Goal: Task Accomplishment & Management: Complete application form

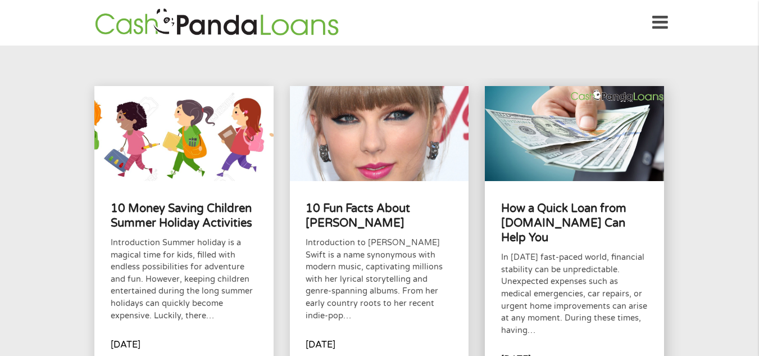
click at [586, 199] on div "How a Quick Loan from [DOMAIN_NAME] Can Help You In [DATE] fast-paced world, fi…" at bounding box center [574, 281] width 179 height 201
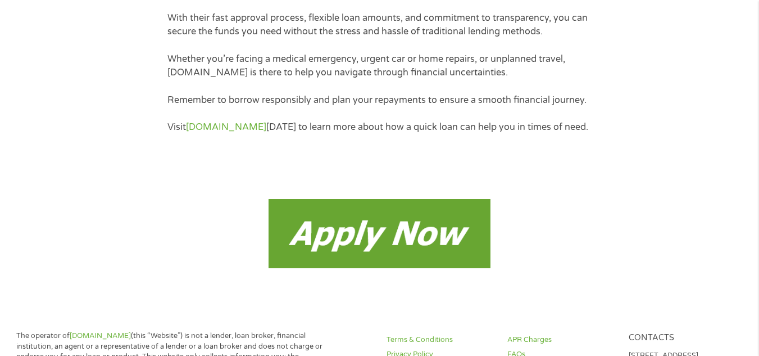
scroll to position [3148, 0]
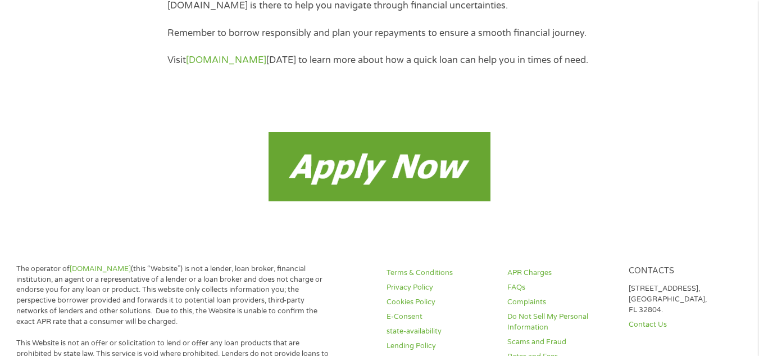
click at [379, 183] on img at bounding box center [379, 166] width 221 height 69
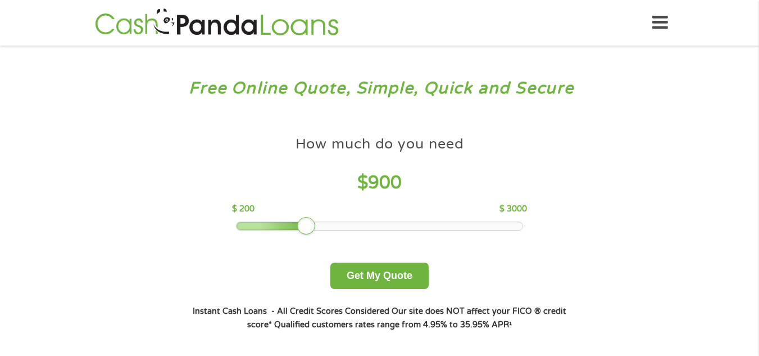
drag, startPoint x: 318, startPoint y: 227, endPoint x: 302, endPoint y: 226, distance: 15.7
click at [302, 226] on div at bounding box center [306, 226] width 18 height 18
click at [370, 271] on button "Get My Quote" at bounding box center [379, 275] width 98 height 26
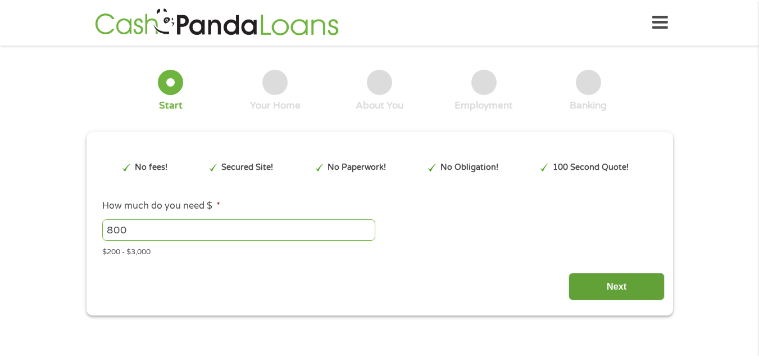
type input "Cj0KCQjwnovFBhDnARIsAO4V7mCGmMM0XlRtOkEPqNgDN5llj-75wNU3tQQ6qF3EDLaeZh0KsQUubSM…"
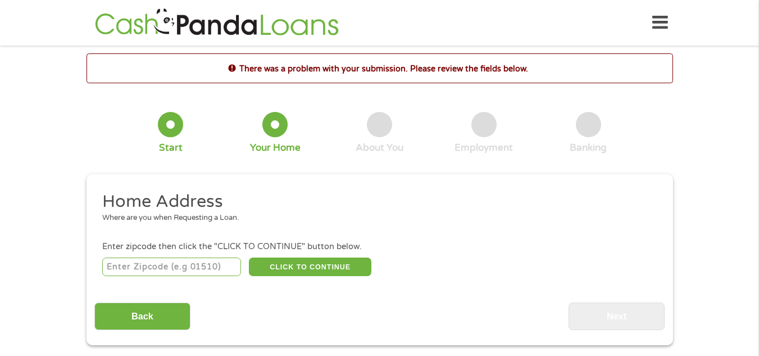
scroll to position [4, 4]
click at [152, 264] on input "number" at bounding box center [171, 266] width 139 height 19
type input "77085"
select select "Texas"
click at [299, 266] on button "CLICK TO CONTINUE" at bounding box center [310, 266] width 123 height 19
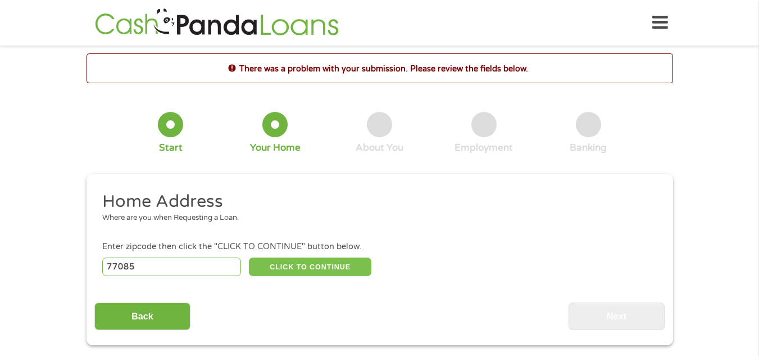
type input "77085"
type input "Houston"
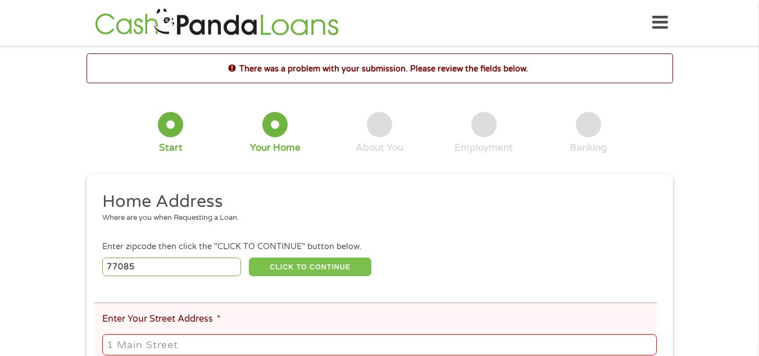
scroll to position [131, 0]
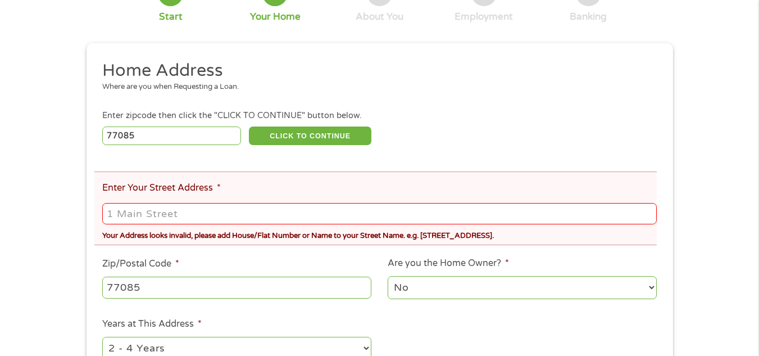
click at [182, 216] on input "Enter Your Street Address *" at bounding box center [379, 213] width 554 height 21
type input "6105 WEST OREM apt.342"
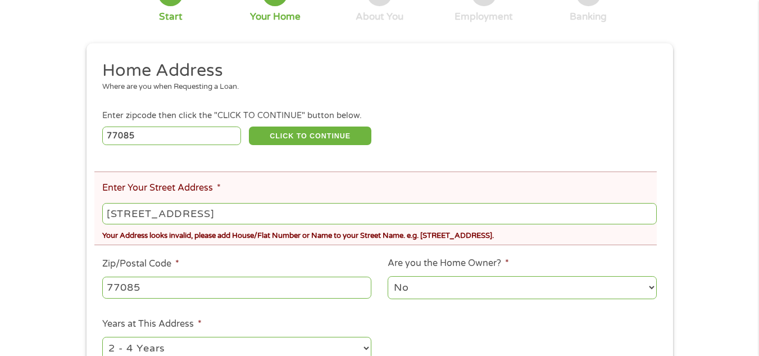
scroll to position [262, 0]
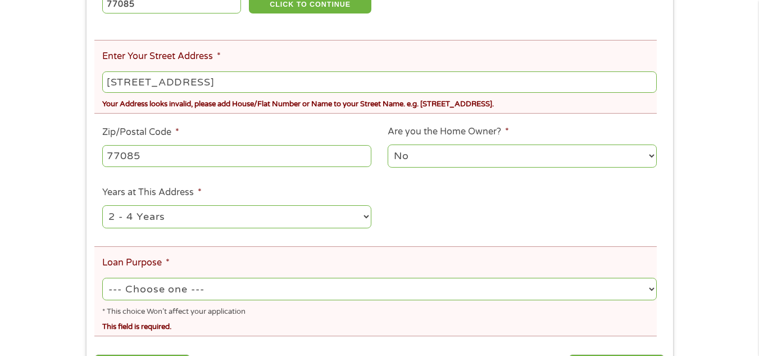
click at [432, 214] on ul "Home Address Where are you when Requesting a Loan. Enter zipcode then click the…" at bounding box center [379, 133] width 571 height 411
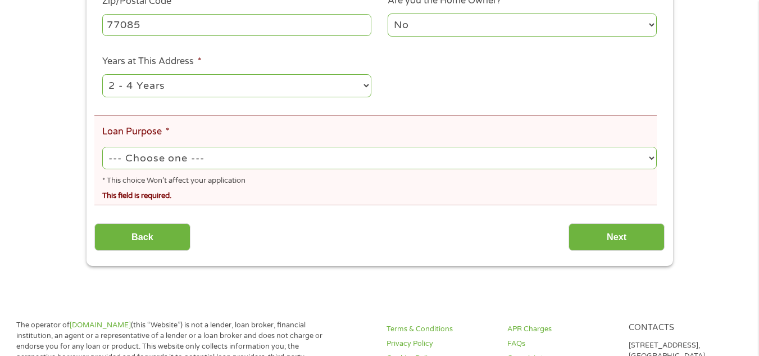
click at [649, 157] on select "--- Choose one --- Pay Bills Debt Consolidation Home Improvement Major Purchase…" at bounding box center [379, 158] width 554 height 23
select select "debtconsolidation"
click at [102, 147] on select "--- Choose one --- Pay Bills Debt Consolidation Home Improvement Major Purchase…" at bounding box center [379, 158] width 554 height 23
click at [291, 219] on div "Back Next" at bounding box center [379, 232] width 571 height 35
click at [629, 239] on input "Next" at bounding box center [617, 237] width 96 height 28
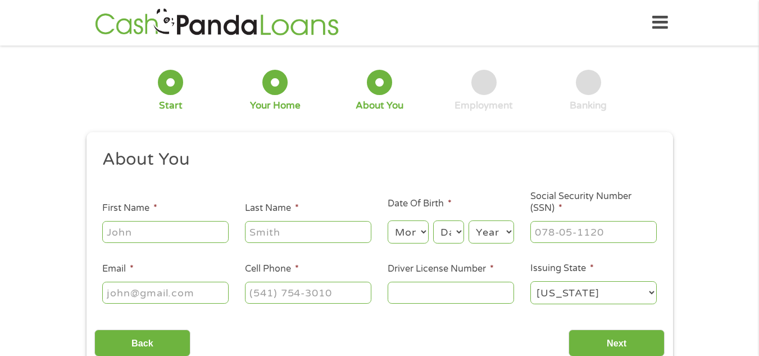
scroll to position [4, 4]
click at [147, 234] on input "First Name *" at bounding box center [165, 231] width 126 height 21
type input "Christina"
type input "FORBES"
type input "1972CFORBES@GMAIL.COM"
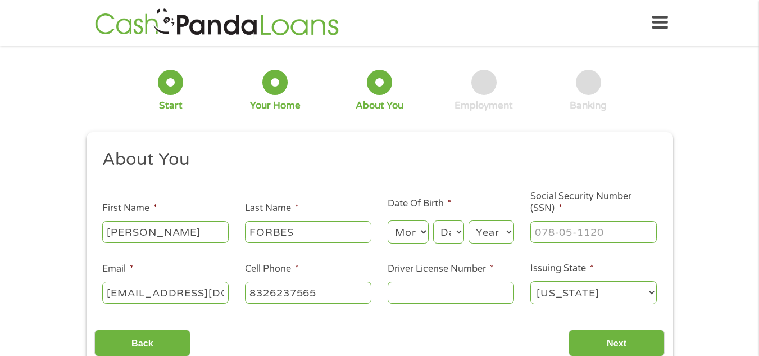
type input "(832) 623-7565"
click at [415, 232] on select "Month 1 2 3 4 5 6 7 8 9 10 11 12" at bounding box center [408, 231] width 41 height 23
select select "9"
click at [388, 220] on select "Month 1 2 3 4 5 6 7 8 9 10 11 12" at bounding box center [408, 231] width 41 height 23
click at [449, 230] on select "Day 1 2 3 4 5 6 7 8 9 10 11 12 13 14 15 16 17 18 19 20 21 22 23 24 25 26 27 28 …" at bounding box center [448, 231] width 30 height 23
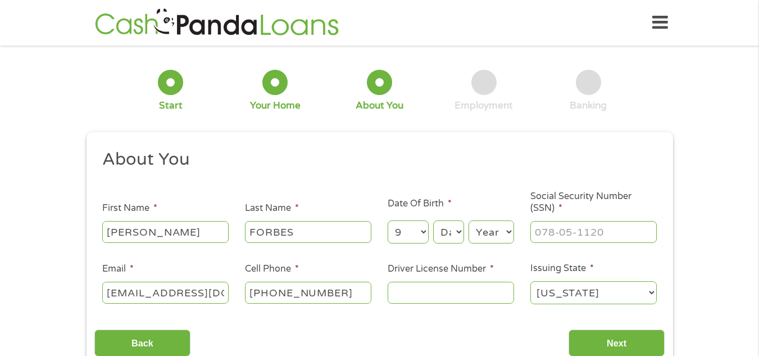
select select "23"
click at [433, 220] on select "Day 1 2 3 4 5 6 7 8 9 10 11 12 13 14 15 16 17 18 19 20 21 22 23 24 25 26 27 28 …" at bounding box center [448, 231] width 30 height 23
click at [501, 224] on select "Year 2007 2006 2005 2004 2003 2002 2001 2000 1999 1998 1997 1996 1995 1994 1993…" at bounding box center [492, 231] width 46 height 23
select select "1972"
click at [469, 220] on select "Year 2007 2006 2005 2004 2003 2002 2001 2000 1999 1998 1997 1996 1995 1994 1993…" at bounding box center [492, 231] width 46 height 23
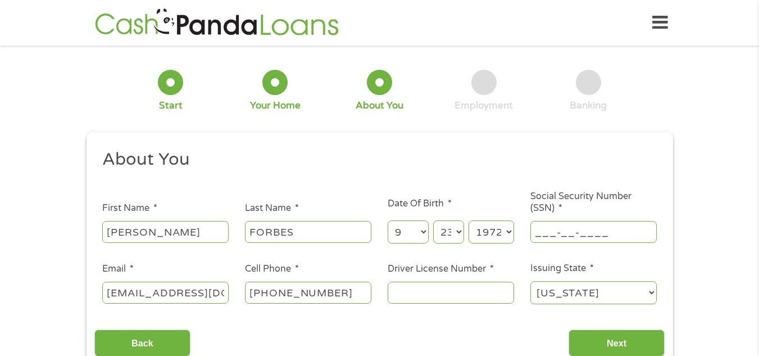
click at [541, 231] on input "___-__-____" at bounding box center [594, 231] width 126 height 21
type input "462-15-3070"
drag, startPoint x: 311, startPoint y: 289, endPoint x: 261, endPoint y: 289, distance: 50.6
click at [261, 289] on input "(832) 623-7565" at bounding box center [308, 292] width 126 height 21
click at [266, 294] on input "(832) 623-7565" at bounding box center [308, 292] width 126 height 21
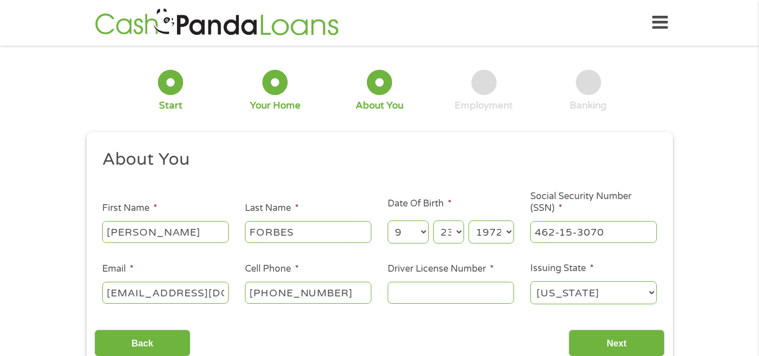
click at [332, 294] on input "(832) 623-7565" at bounding box center [308, 292] width 126 height 21
type input "(832) 961-6754"
click at [482, 295] on input "Driver License Number *" at bounding box center [451, 292] width 126 height 21
type input "16512555"
click at [493, 331] on div "Back Next" at bounding box center [379, 338] width 571 height 35
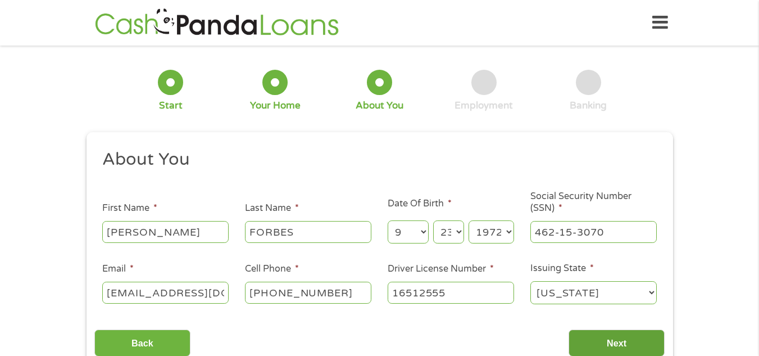
click at [625, 341] on input "Next" at bounding box center [617, 343] width 96 height 28
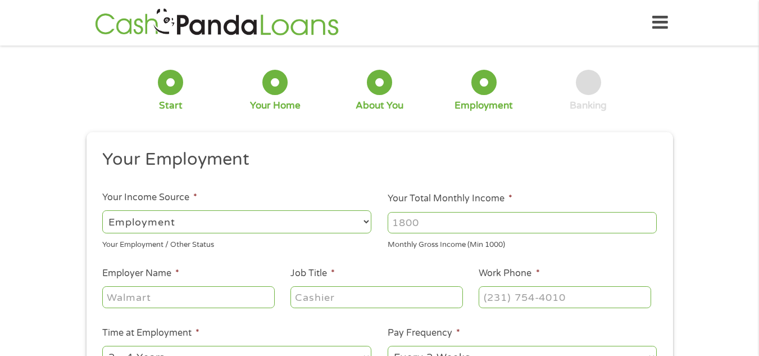
click at [542, 220] on input "Your Total Monthly Income *" at bounding box center [522, 222] width 269 height 21
click at [650, 216] on input "1000" at bounding box center [522, 222] width 269 height 21
click at [650, 216] on input "1001" at bounding box center [522, 222] width 269 height 21
click at [650, 216] on input "1002" at bounding box center [522, 222] width 269 height 21
drag, startPoint x: 468, startPoint y: 225, endPoint x: 357, endPoint y: 221, distance: 110.2
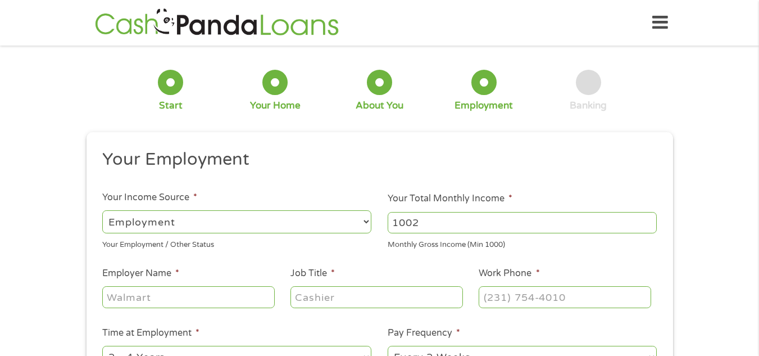
click at [357, 221] on ul "Your Employment Your Income Source * --- Choose one --- Employment Self Employe…" at bounding box center [379, 293] width 571 height 291
type input "3400"
click at [362, 256] on ul "Your Employment Your Income Source * --- Choose one --- Employment Self Employe…" at bounding box center [379, 293] width 571 height 291
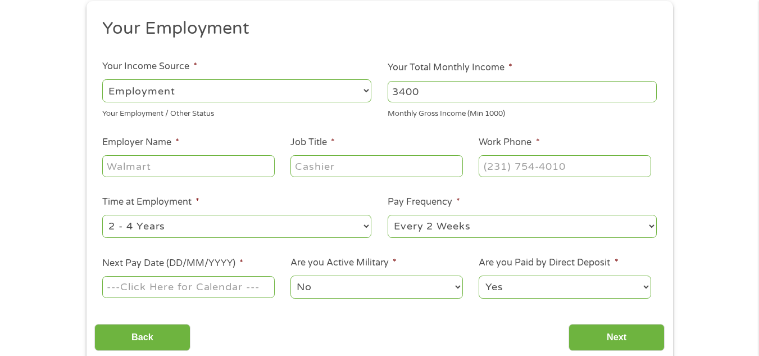
click at [179, 169] on input "Employer Name *" at bounding box center [188, 165] width 172 height 21
type input "FORBES CONSULTING"
click at [321, 166] on input "Job Title *" at bounding box center [377, 165] width 172 height 21
type input "CONSULTANT"
click at [650, 228] on select "--- Choose one --- Every 2 Weeks Every Week Monthly Semi-Monthly" at bounding box center [522, 226] width 269 height 23
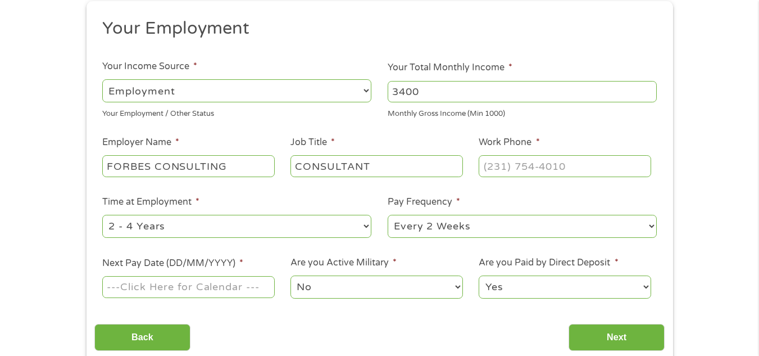
click at [662, 211] on li "Pay Frequency * --- Choose one --- Every 2 Weeks Every Week Monthly Semi-Monthly" at bounding box center [523, 217] width 286 height 44
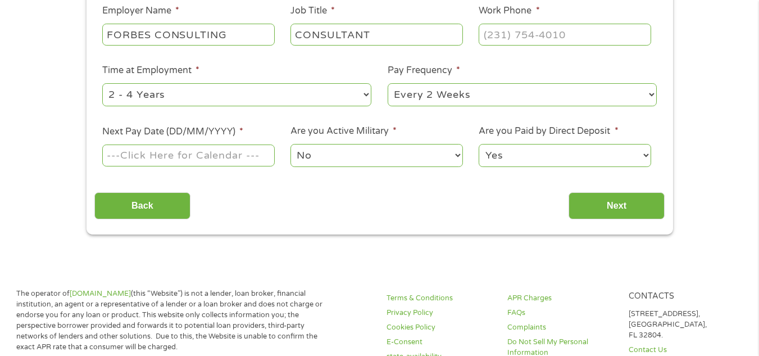
click at [173, 152] on input "Next Pay Date (DD/MM/YYYY) *" at bounding box center [188, 154] width 172 height 21
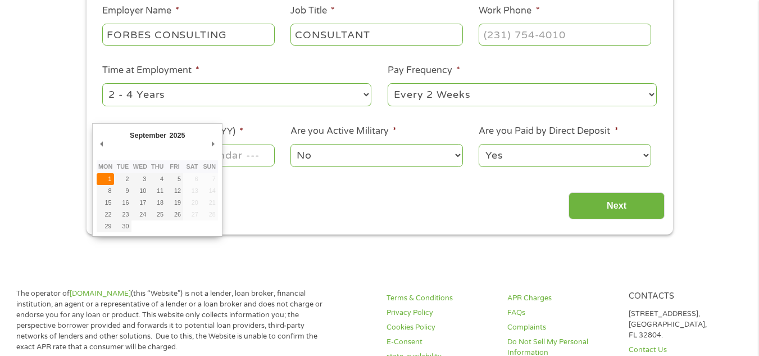
type input "01/09/2025"
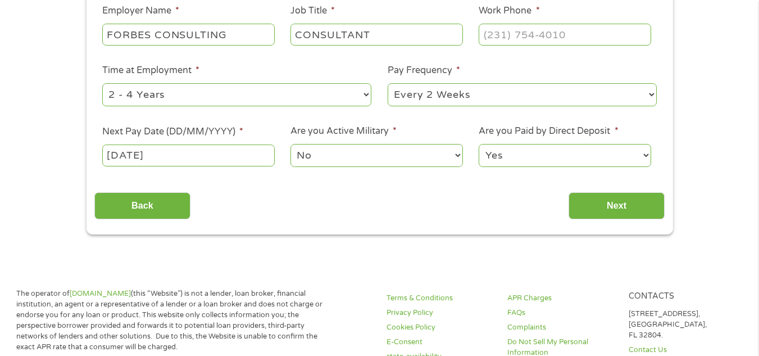
click at [181, 154] on input "01/09/2025" at bounding box center [188, 154] width 172 height 21
click at [608, 204] on input "Next" at bounding box center [617, 206] width 96 height 28
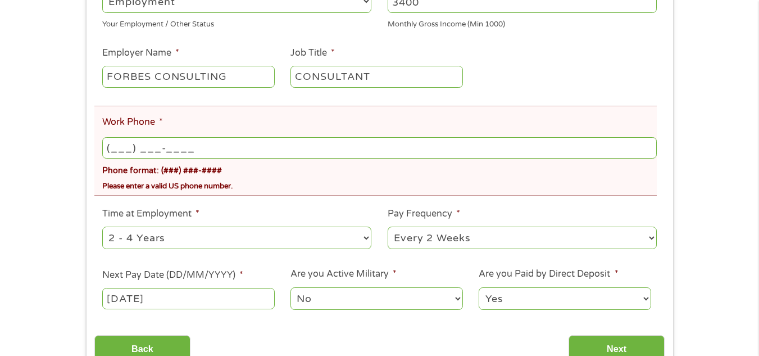
click at [170, 144] on input "(___) ___-____" at bounding box center [379, 147] width 554 height 21
type input "(832) 961-6754"
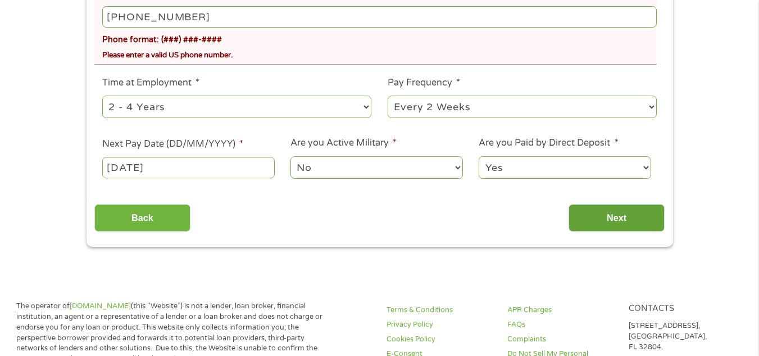
click at [597, 212] on input "Next" at bounding box center [617, 218] width 96 height 28
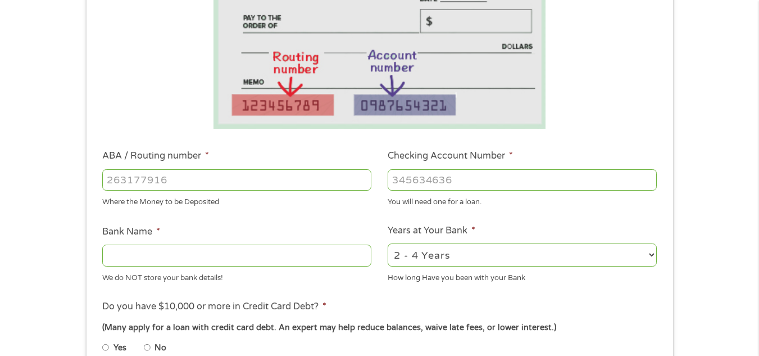
scroll to position [262, 0]
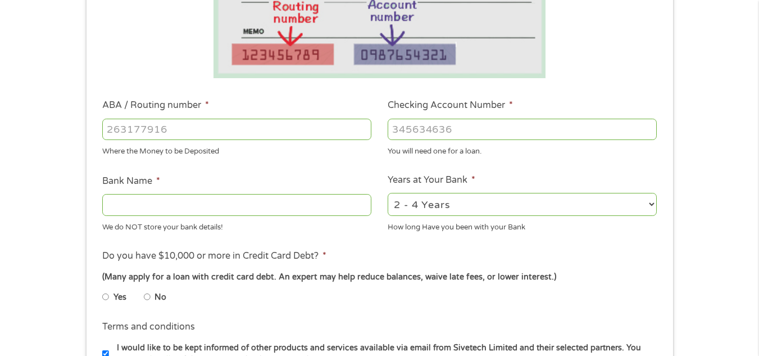
click at [150, 132] on input "ABA / Routing number *" at bounding box center [236, 129] width 269 height 21
type input "111000025"
type input "BANK OF AMERICA NA"
type input "111000025"
click at [426, 128] on input "Checking Account Number *" at bounding box center [522, 129] width 269 height 21
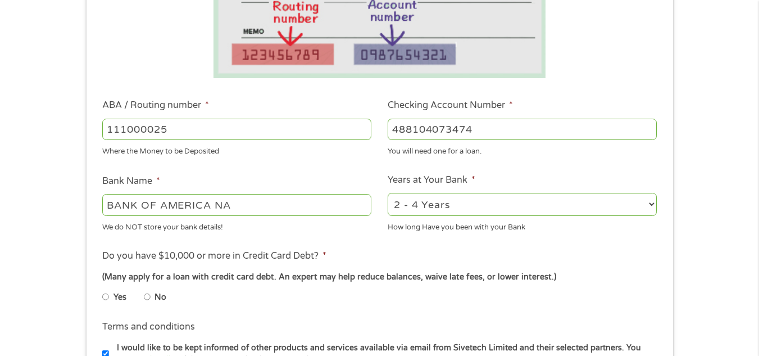
scroll to position [393, 0]
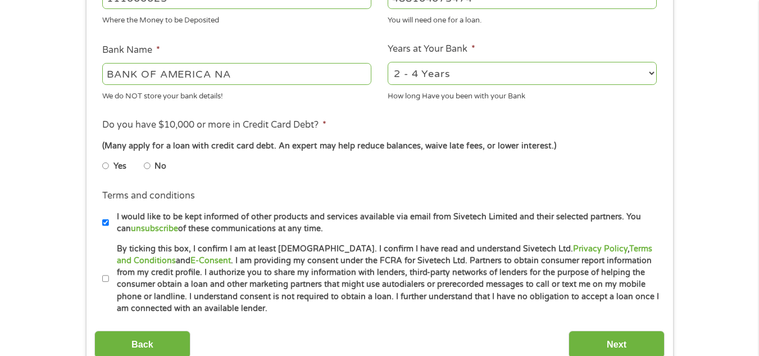
type input "488104073474"
click at [105, 165] on input "Yes" at bounding box center [105, 166] width 7 height 18
radio input "true"
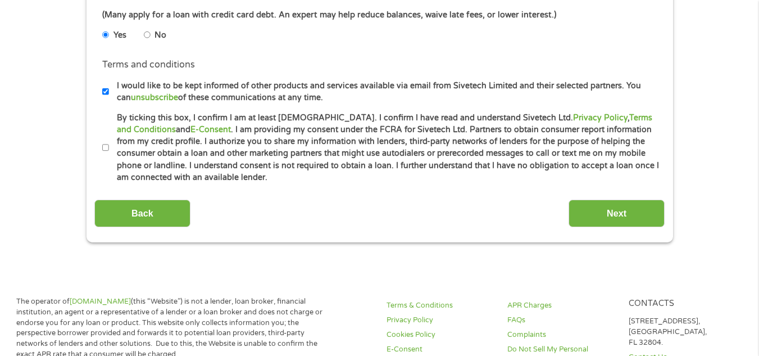
click at [105, 150] on input "By ticking this box, I confirm I am at least 18 years old. I confirm I have rea…" at bounding box center [105, 148] width 7 height 18
checkbox input "true"
click at [627, 208] on input "Next" at bounding box center [617, 214] width 96 height 28
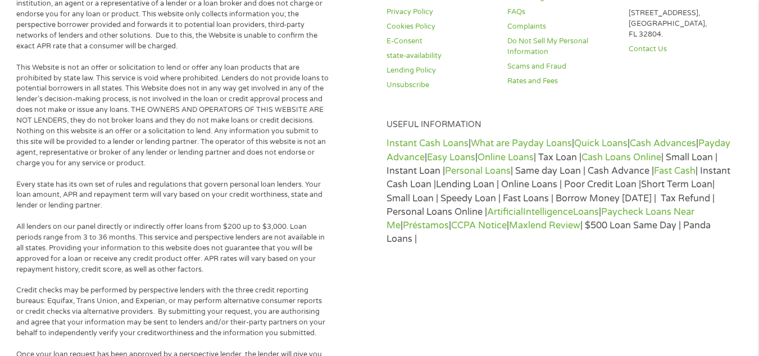
scroll to position [0, 0]
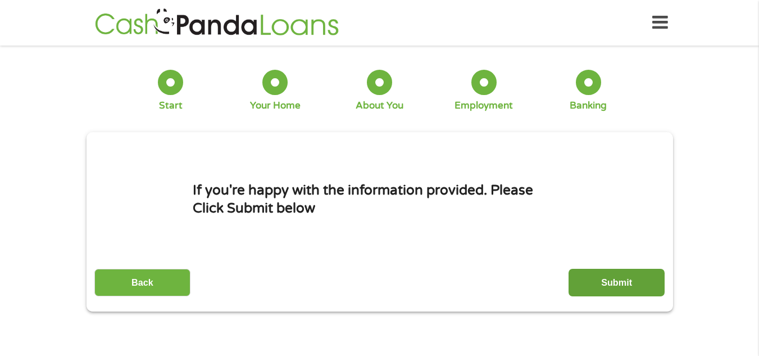
click at [613, 280] on input "Submit" at bounding box center [617, 283] width 96 height 28
